Goal: Task Accomplishment & Management: Use online tool/utility

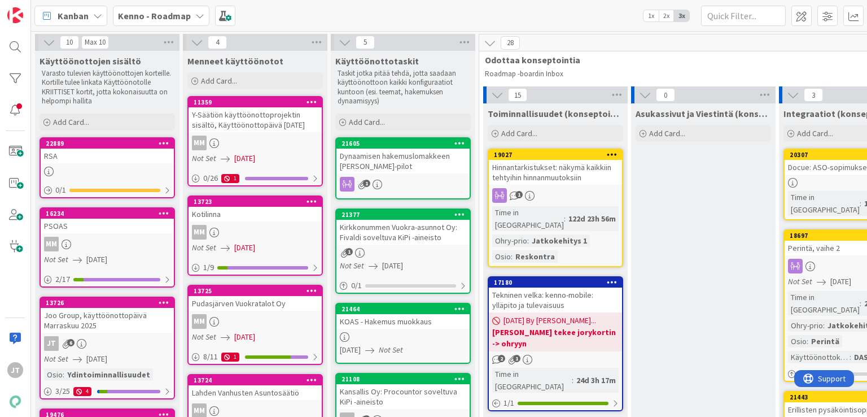
scroll to position [463, 308]
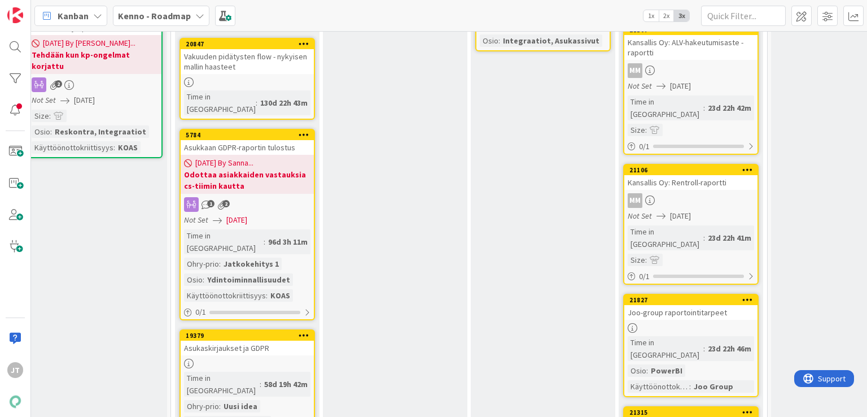
click at [156, 16] on b "Kenno - Roadmap" at bounding box center [154, 15] width 73 height 11
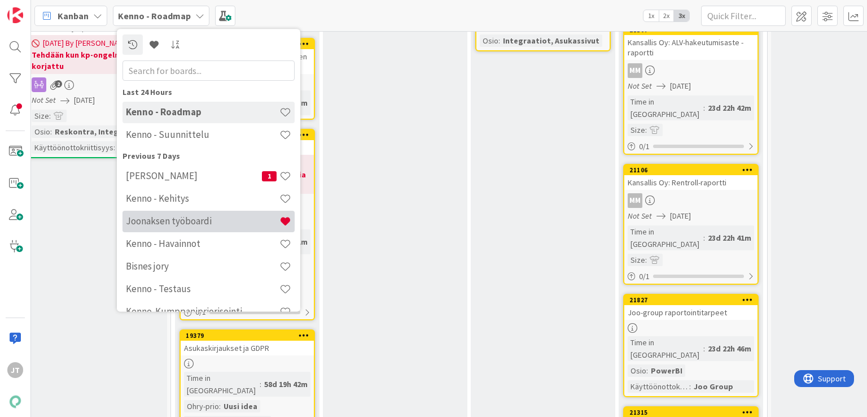
click at [172, 230] on div "Joonaksen työboardi" at bounding box center [208, 221] width 172 height 21
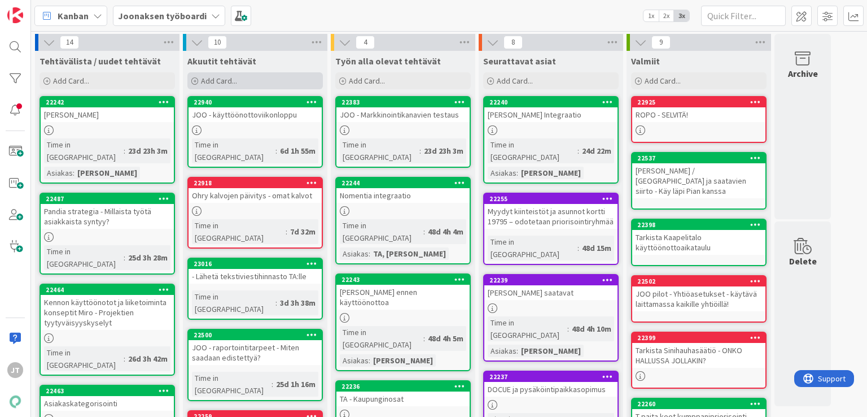
click at [226, 81] on span "Add Card..." at bounding box center [219, 81] width 36 height 10
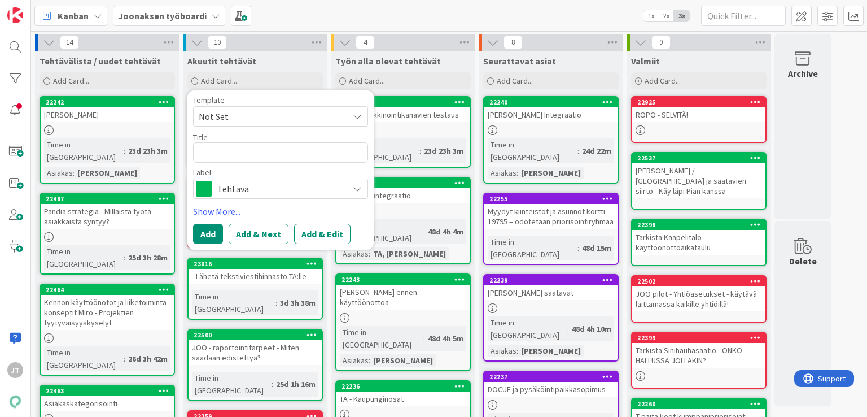
type textarea "x"
type textarea "P"
type textarea "x"
type textarea "Po"
type textarea "x"
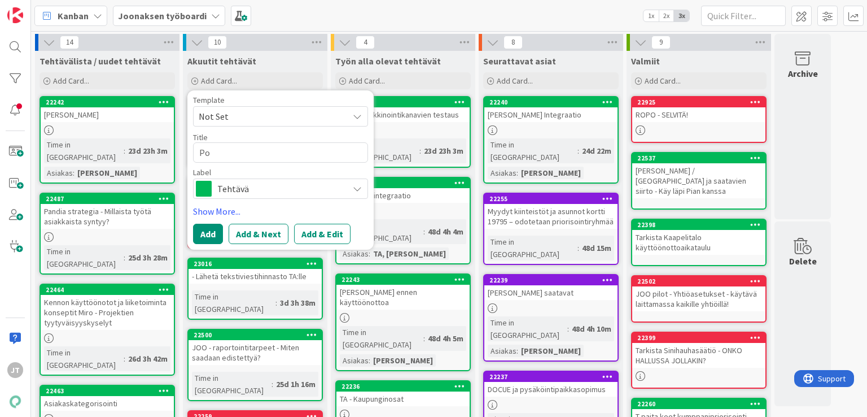
type textarea "Pow"
type textarea "x"
type textarea "Powe"
type textarea "x"
type textarea "Power"
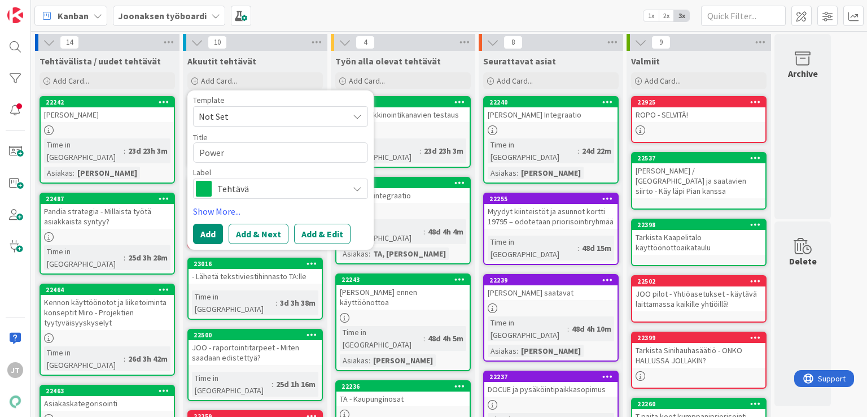
type textarea "x"
type textarea "Power"
type textarea "x"
type textarea "Power B"
type textarea "x"
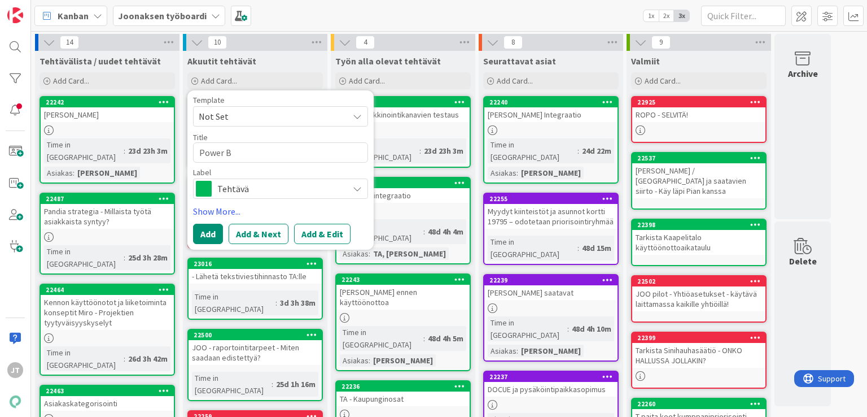
type textarea "Power BI"
type textarea "x"
type textarea "Power BI"
type textarea "x"
type textarea "Power BI r"
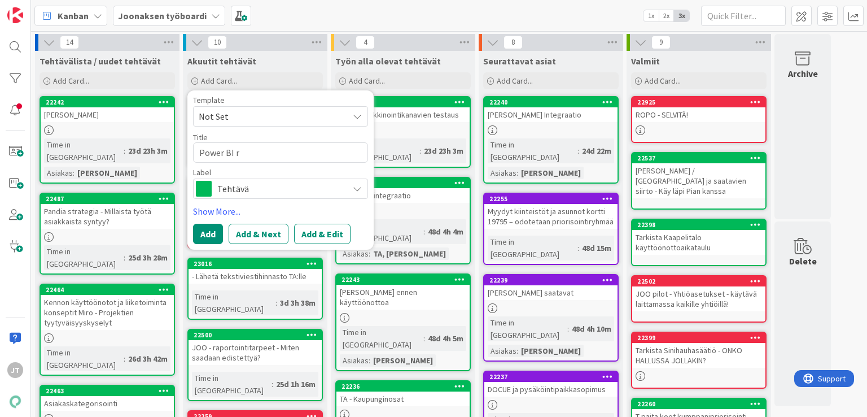
type textarea "x"
type textarea "Power BI ra"
type textarea "x"
type textarea "Power BI rap"
type textarea "x"
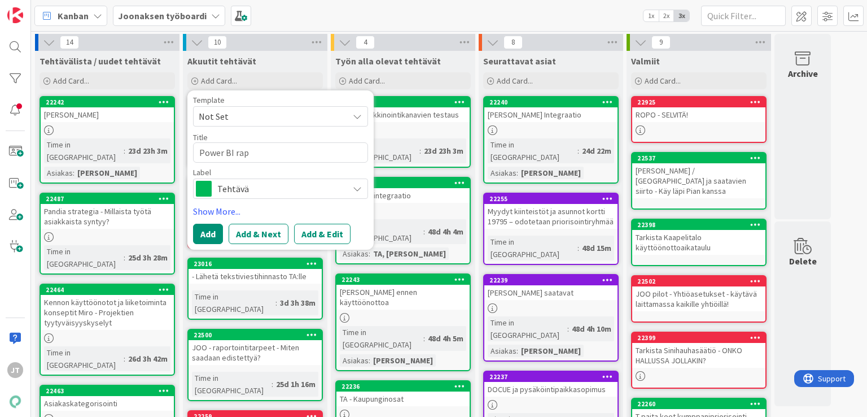
type textarea "Power BI rapo"
type textarea "x"
type textarea "Power BI rapor"
type textarea "x"
type textarea "Power BI raport"
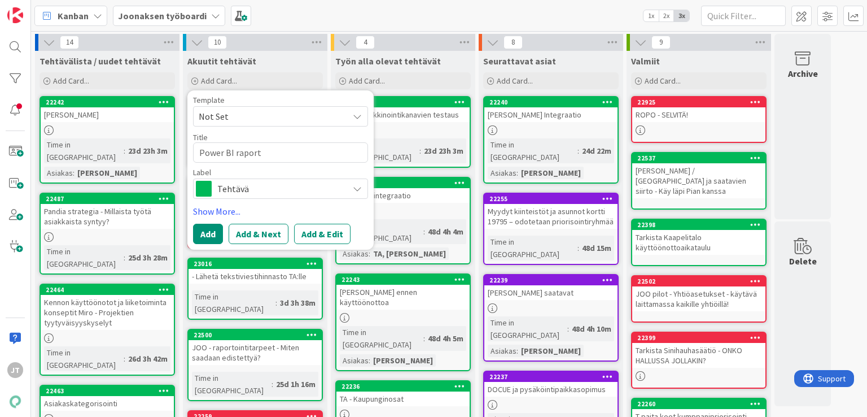
type textarea "x"
type textarea "Power BI raportt"
type textarea "x"
type textarea "Power BI raportti"
type textarea "x"
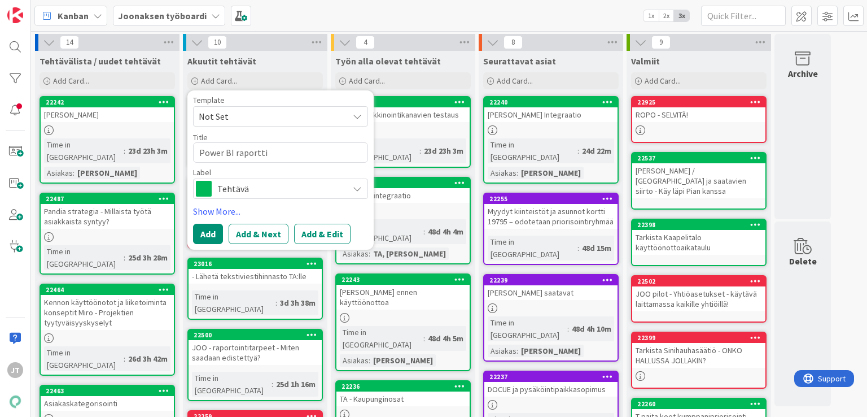
type textarea "Power BI raporttie"
type textarea "x"
type textarea "Power BI raporttien"
type textarea "x"
type textarea "Power BI raporttien"
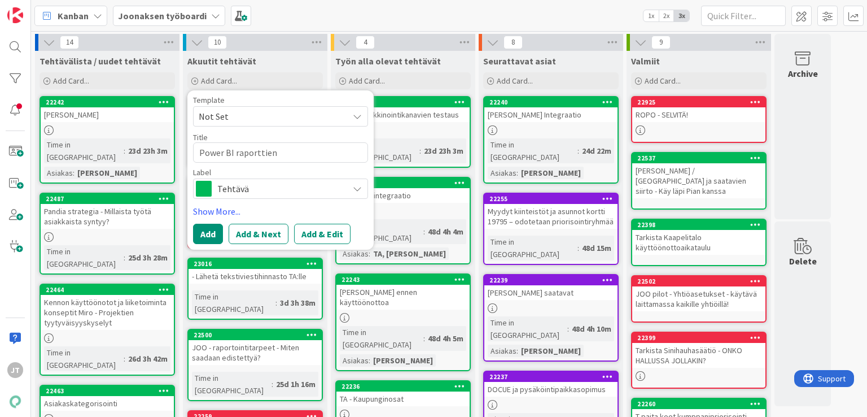
type textarea "x"
type textarea "Power BI raporttien a"
type textarea "x"
type textarea "Power BI raporttien"
type textarea "x"
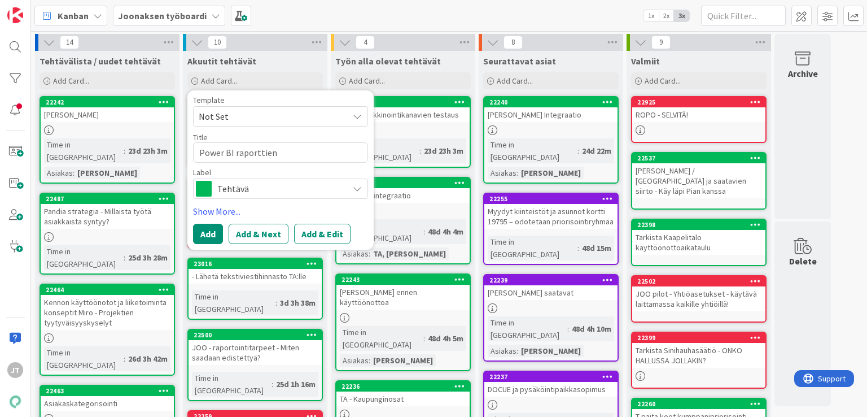
type textarea "Power BI raporttien t"
type textarea "x"
type textarea "Power BI raporttien tar"
type textarea "x"
type textarea "Power BI raporttien tark"
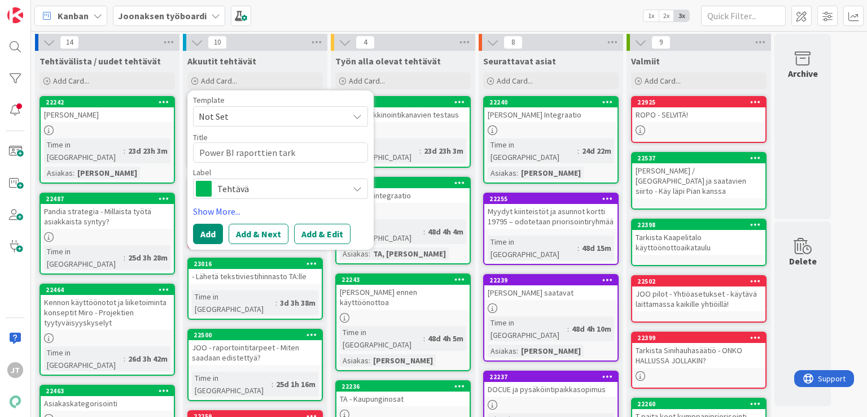
type textarea "x"
type textarea "Power BI raporttien tarka"
type textarea "x"
type textarea "Power BI raporttien tarkas"
type textarea "x"
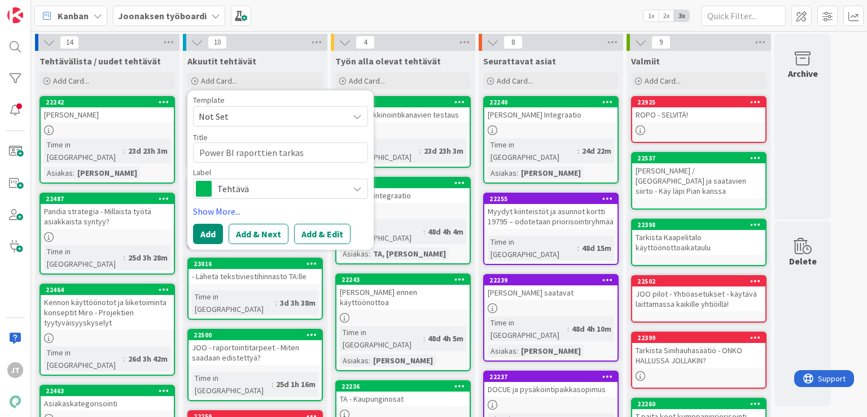
type textarea "Power BI raporttien tarkast"
type textarea "x"
type textarea "Power BI raporttien tarkasty"
type textarea "x"
type textarea "Power BI raporttien tarkast"
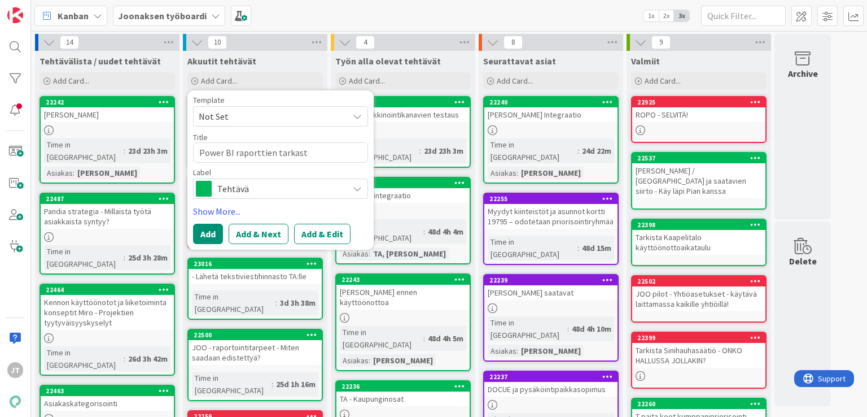
type textarea "x"
type textarea "Power BI raporttien tarkastu"
type textarea "x"
type textarea "Power BI raporttien tarkastus"
type textarea "x"
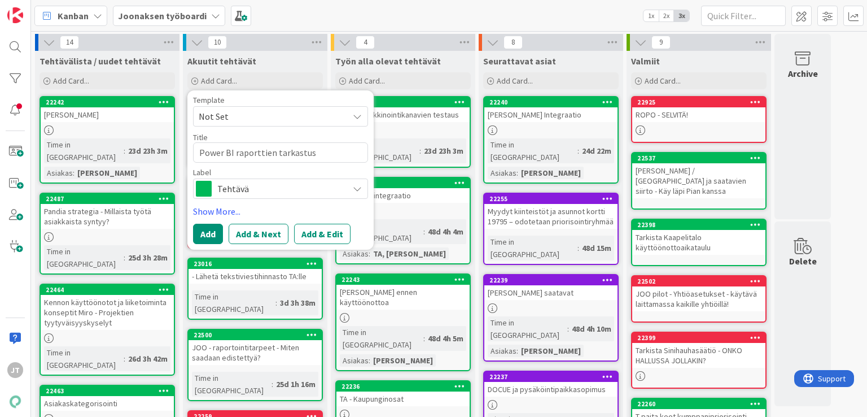
type textarea "Power BI raporttien tarkastus"
type textarea "x"
type textarea "Power BI raporttien tarkastus t"
type textarea "x"
type textarea "Power BI raporttien tarkastus ty"
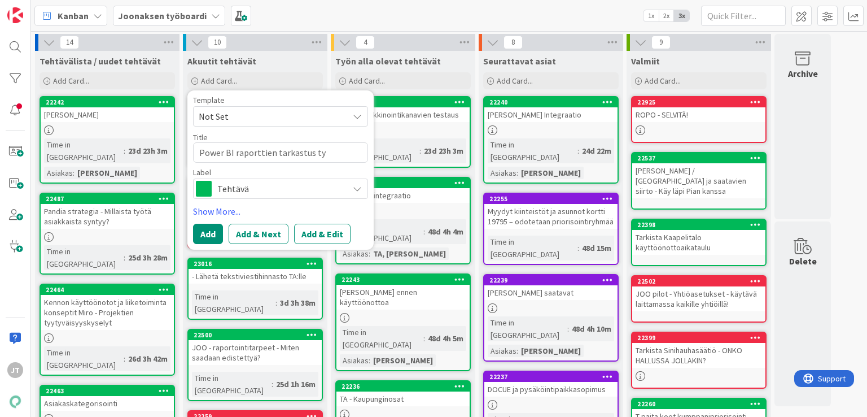
type textarea "x"
type textarea "Power BI raporttien tarkastus työ"
type textarea "x"
type textarea "Power BI raporttien tarkastus työr"
type textarea "x"
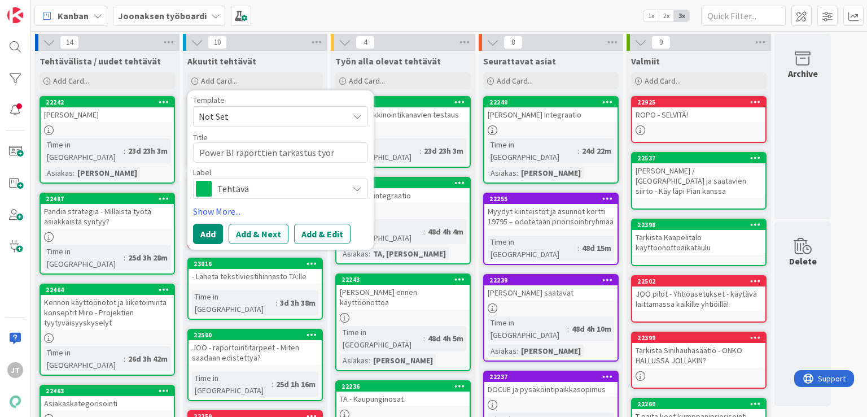
type textarea "Power BI raporttien tarkastus työry"
type textarea "x"
type textarea "Power BI raporttien tarkastus työryh"
type textarea "x"
type textarea "Power BI raporttien tarkastus työryhm"
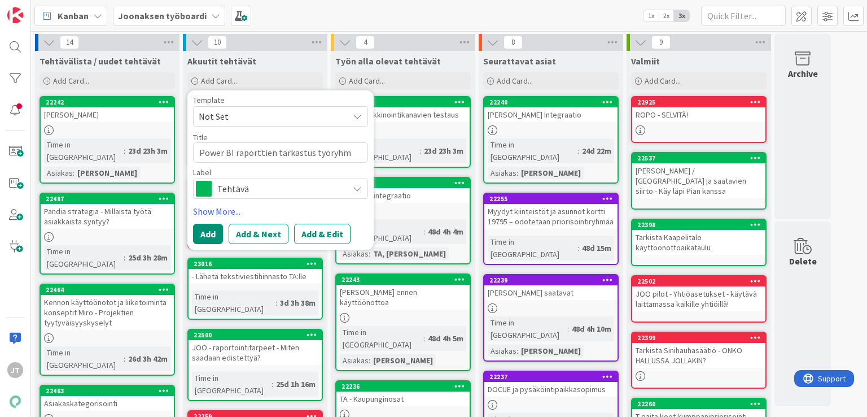
type textarea "x"
type textarea "Power BI raporttien tarkastus työryhmä"
click at [205, 243] on div "Template Not Set Title 38 / 128 Power BI raporttien tarkastus työryhmä Label Te…" at bounding box center [280, 169] width 186 height 159
click at [330, 233] on button "Add & Edit" at bounding box center [322, 234] width 56 height 20
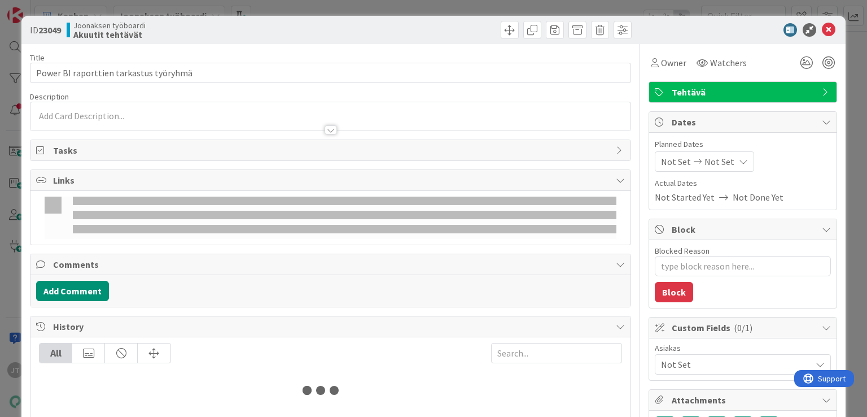
type textarea "x"
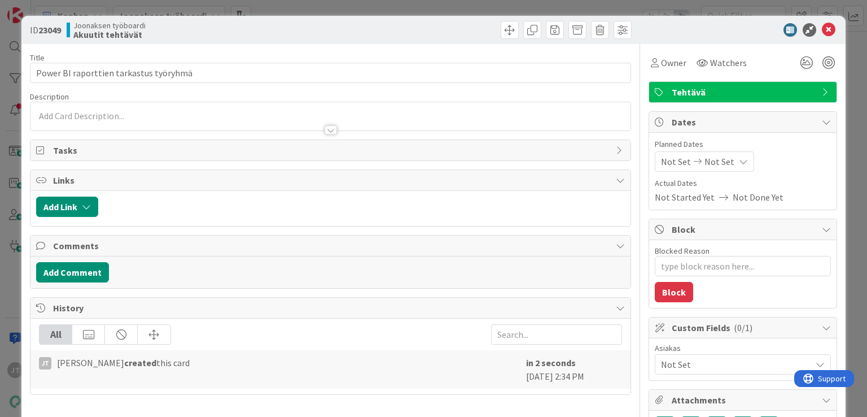
click at [325, 128] on div at bounding box center [331, 129] width 12 height 9
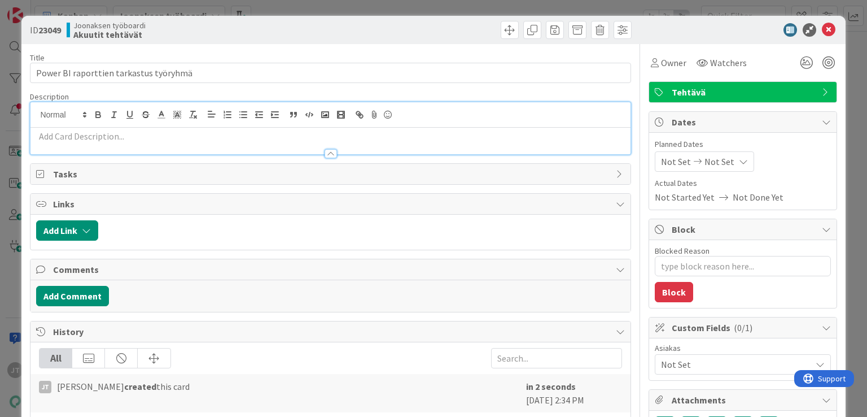
click at [144, 138] on p at bounding box center [330, 136] width 588 height 13
click at [251, 141] on p at bounding box center [330, 136] width 588 height 13
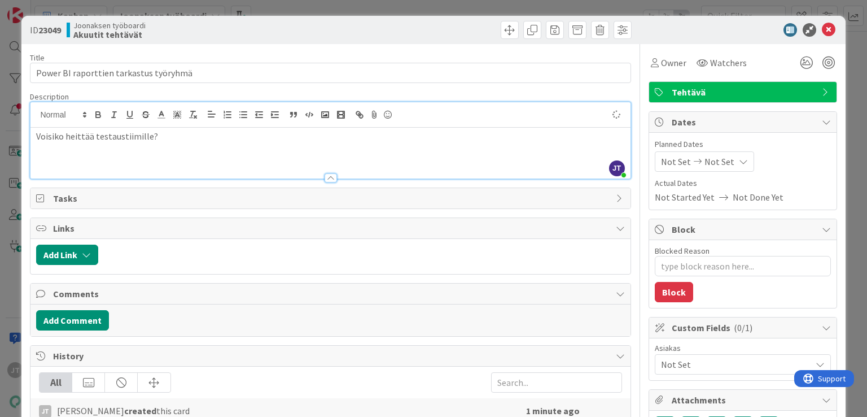
click at [246, 141] on p "Voisiko heittää testaustiimille?" at bounding box center [330, 136] width 588 height 13
type textarea "x"
click at [246, 141] on p "Voisiko heittää testaustiimille?" at bounding box center [330, 136] width 588 height 13
click at [822, 30] on icon at bounding box center [829, 30] width 14 height 14
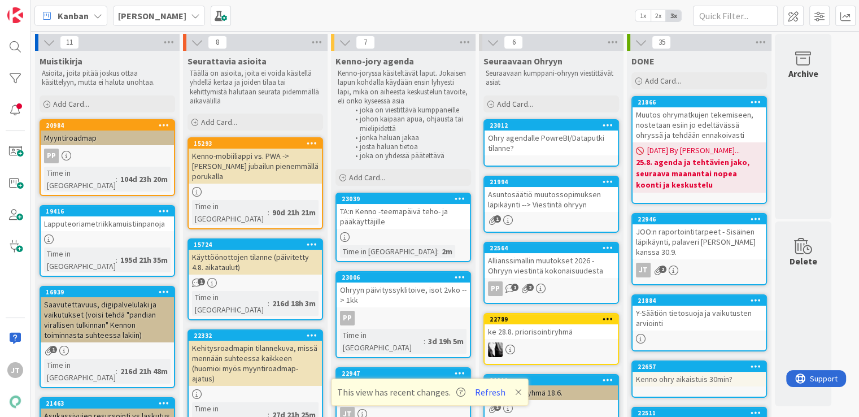
click at [160, 10] on b "[PERSON_NAME]" at bounding box center [152, 15] width 68 height 11
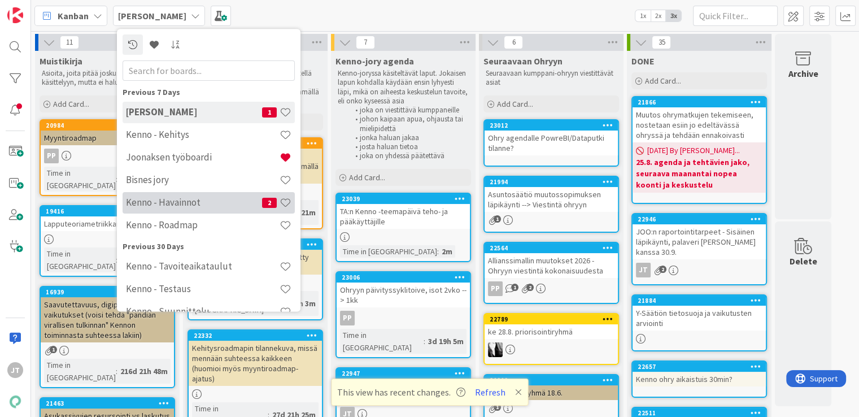
click at [173, 197] on h4 "Kenno - Havainnot" at bounding box center [194, 202] width 136 height 11
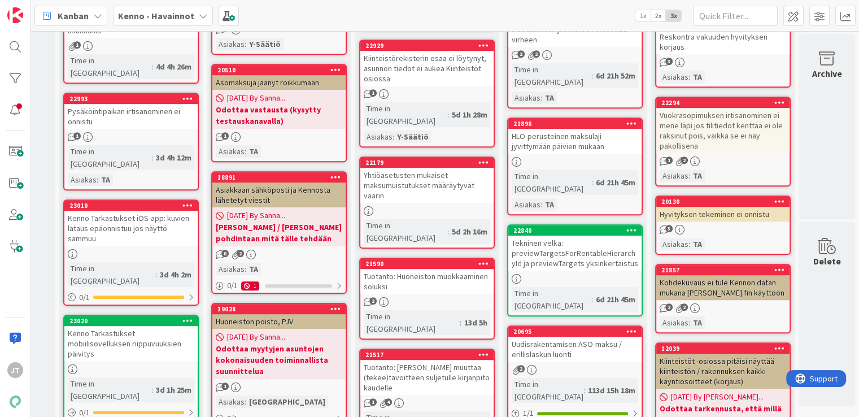
scroll to position [0, 133]
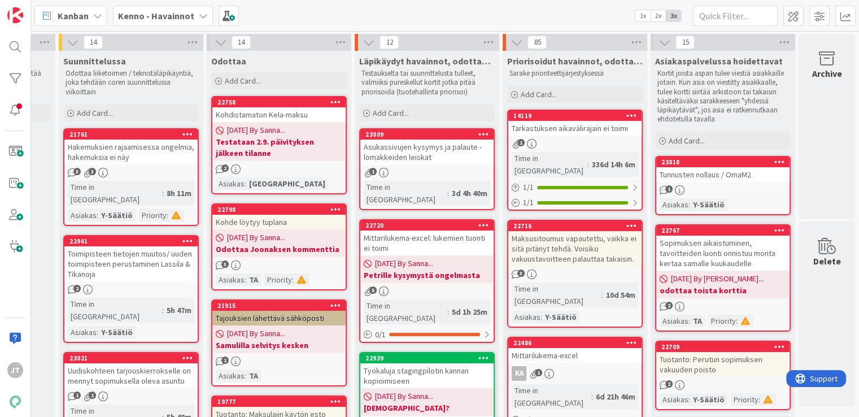
click at [167, 14] on b "Kenno - Havainnot" at bounding box center [156, 15] width 76 height 11
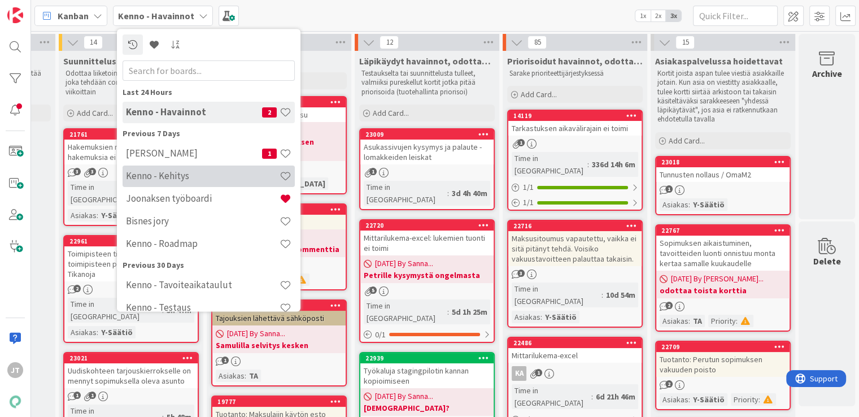
click at [141, 170] on h4 "Kenno - Kehitys" at bounding box center [203, 175] width 154 height 11
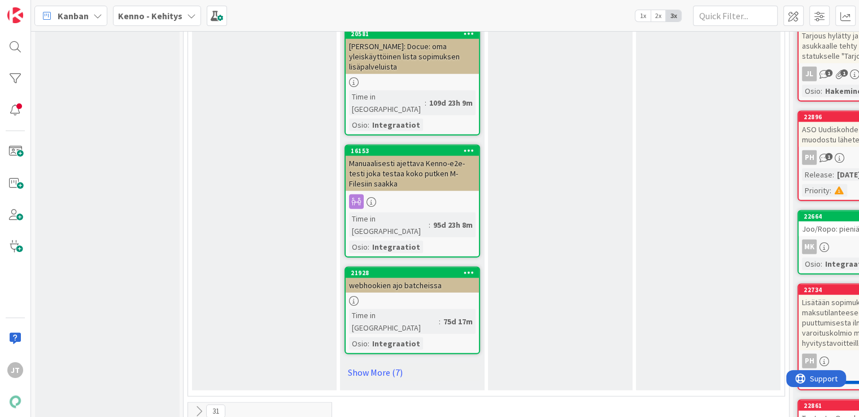
scroll to position [2827, 0]
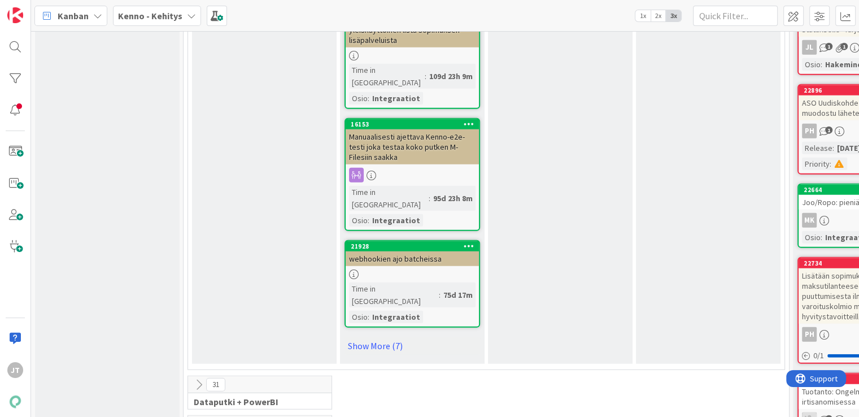
click at [196, 378] on icon at bounding box center [198, 384] width 12 height 12
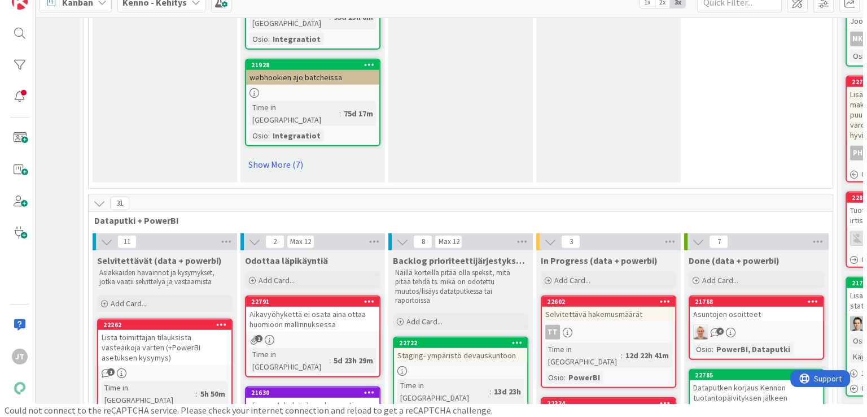
scroll to position [3003, 104]
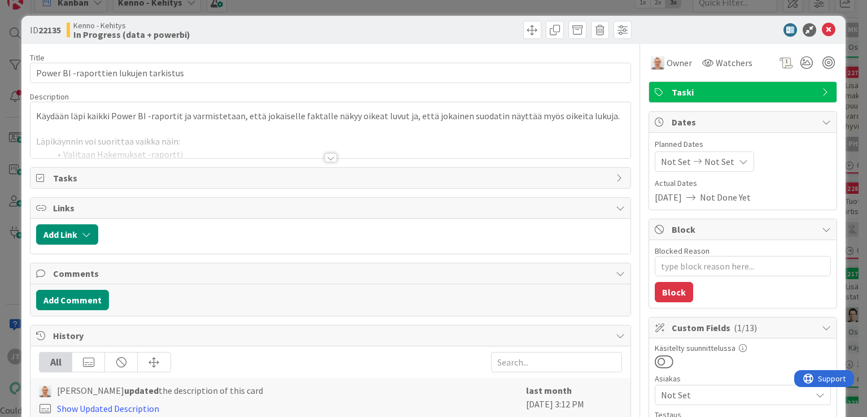
click at [327, 159] on div at bounding box center [331, 157] width 12 height 9
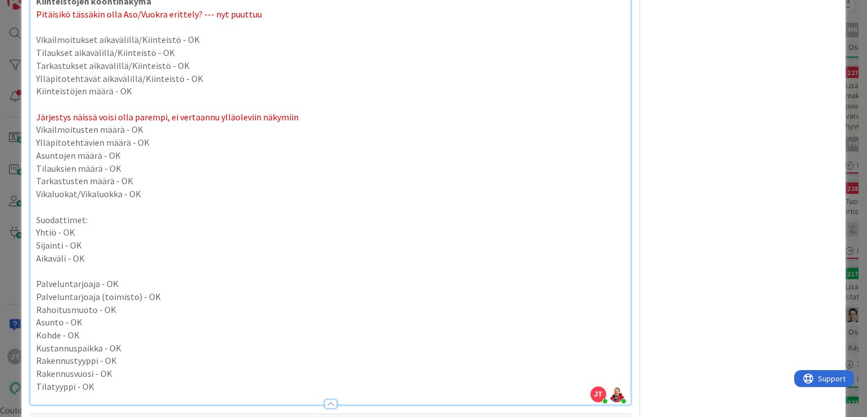
scroll to position [5067, 0]
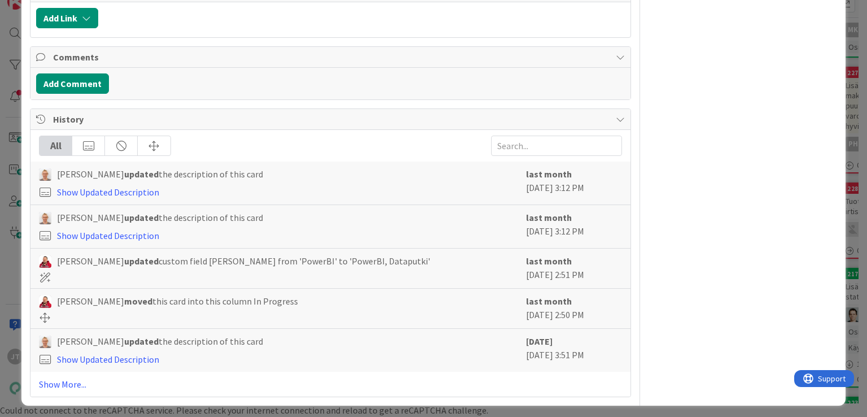
type textarea "x"
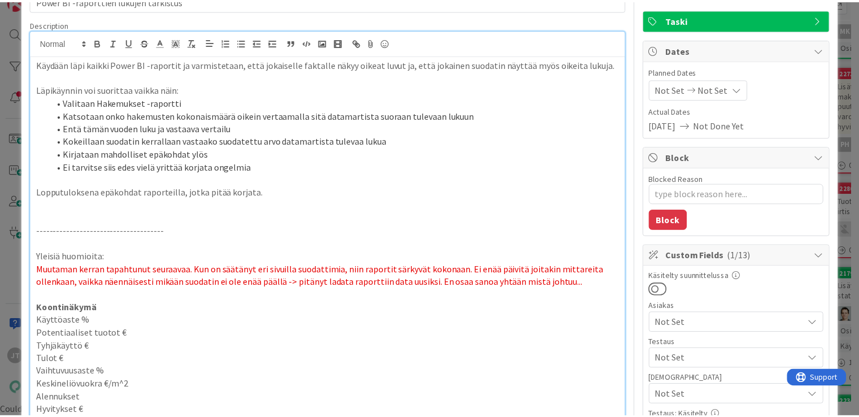
scroll to position [0, 0]
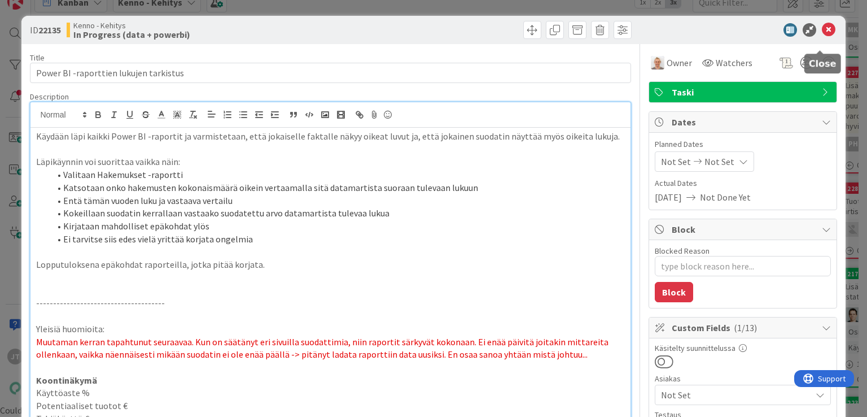
click at [822, 28] on icon at bounding box center [829, 30] width 14 height 14
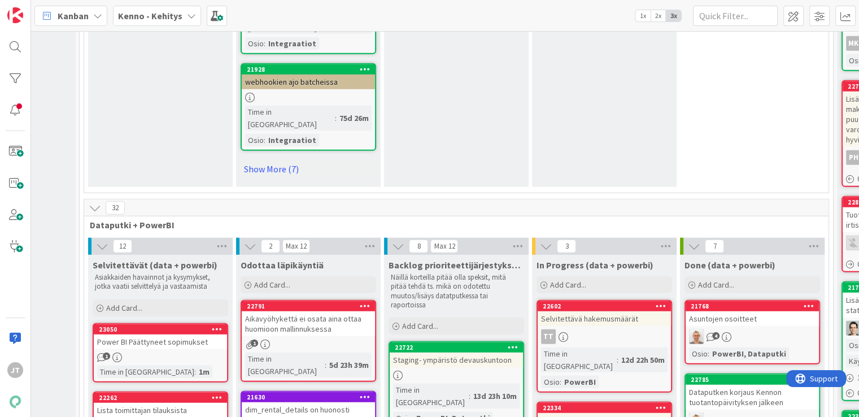
click at [164, 19] on b "Kenno - Kehitys" at bounding box center [150, 15] width 64 height 11
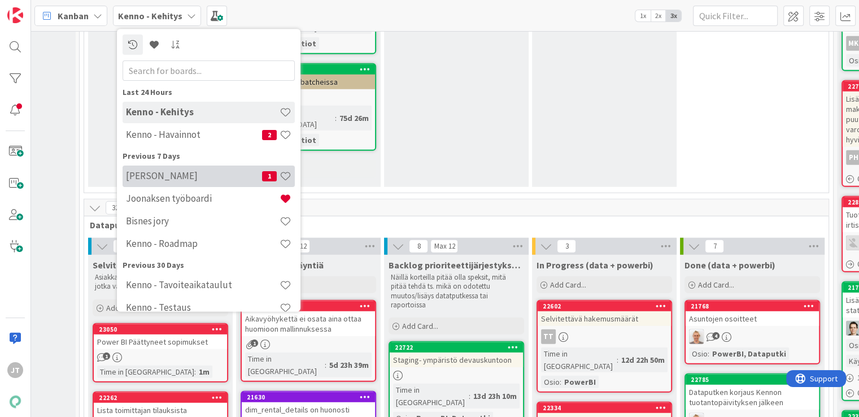
click at [217, 165] on div "[PERSON_NAME] 1" at bounding box center [208, 175] width 172 height 21
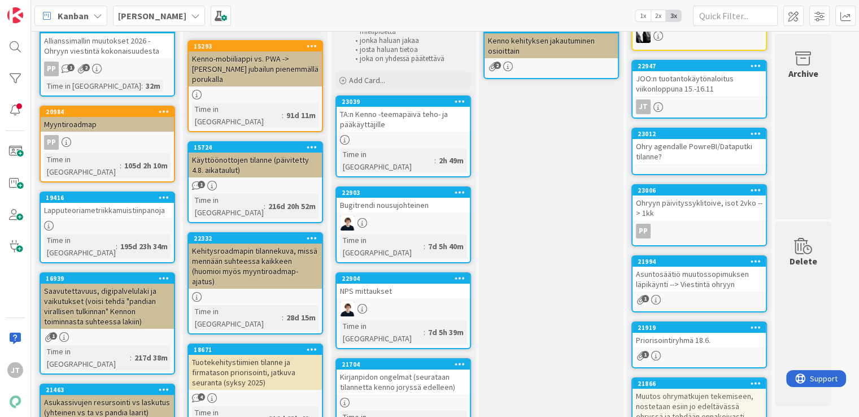
scroll to position [110, 0]
